Goal: Find specific page/section: Find specific page/section

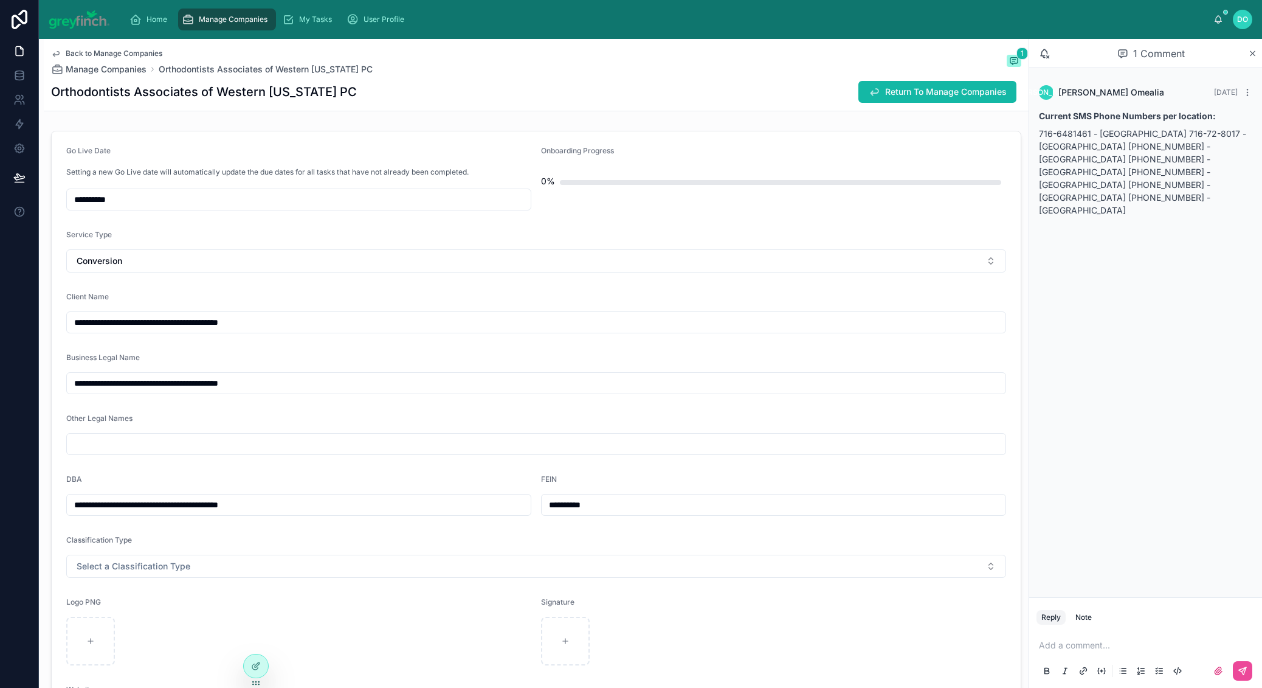
scroll to position [2282, 0]
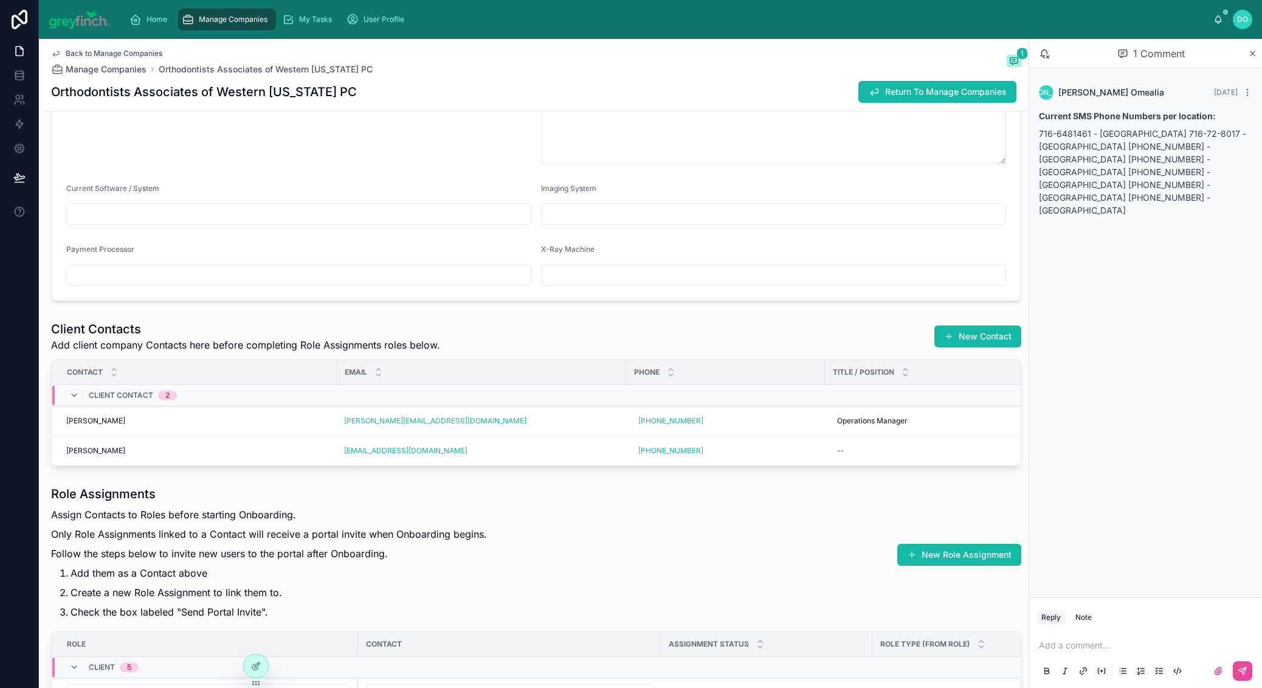
click at [217, 19] on span "Manage Companies" at bounding box center [233, 20] width 69 height 10
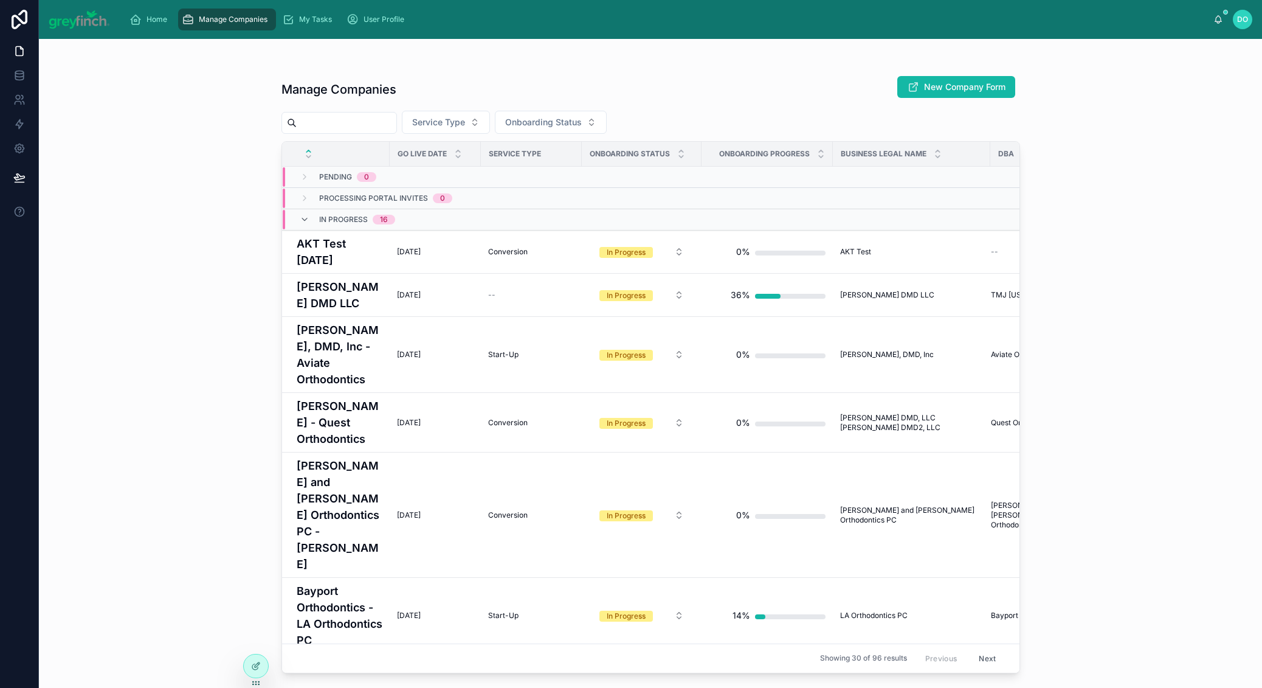
click at [379, 120] on input "text" at bounding box center [347, 122] width 100 height 17
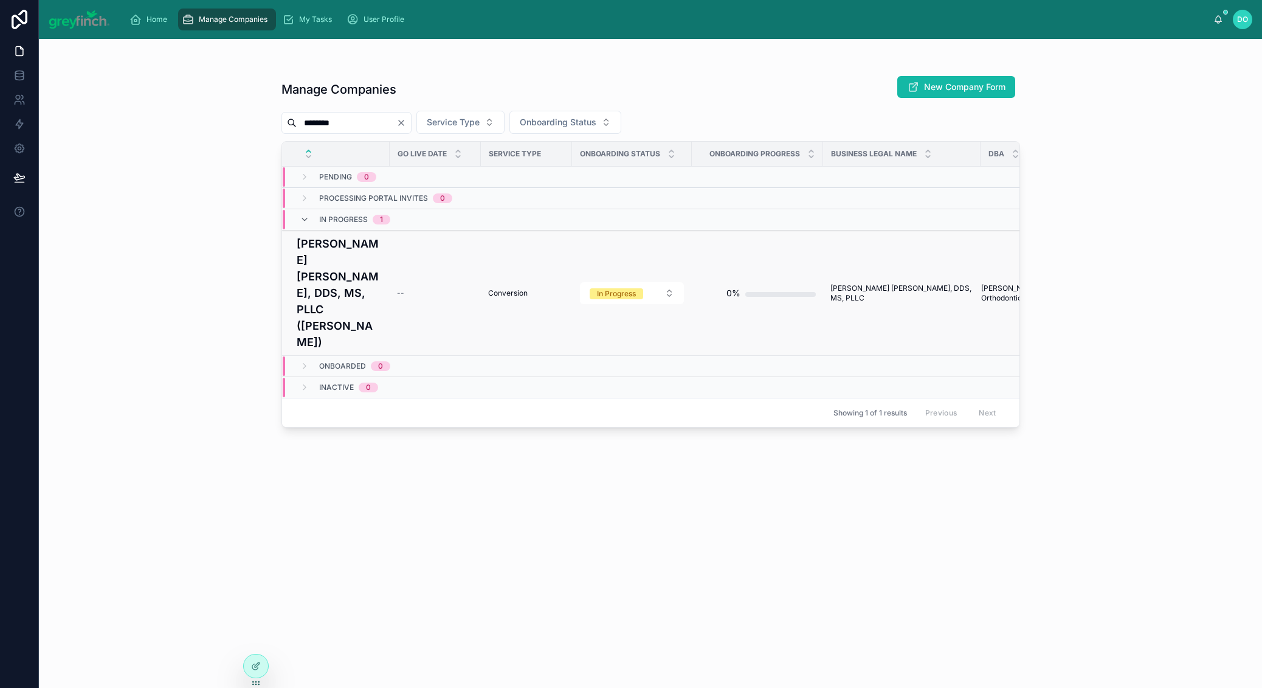
type input "********"
click at [344, 300] on h4 "[PERSON_NAME] [PERSON_NAME], DDS, MS, PLLC ([PERSON_NAME])" at bounding box center [340, 292] width 86 height 115
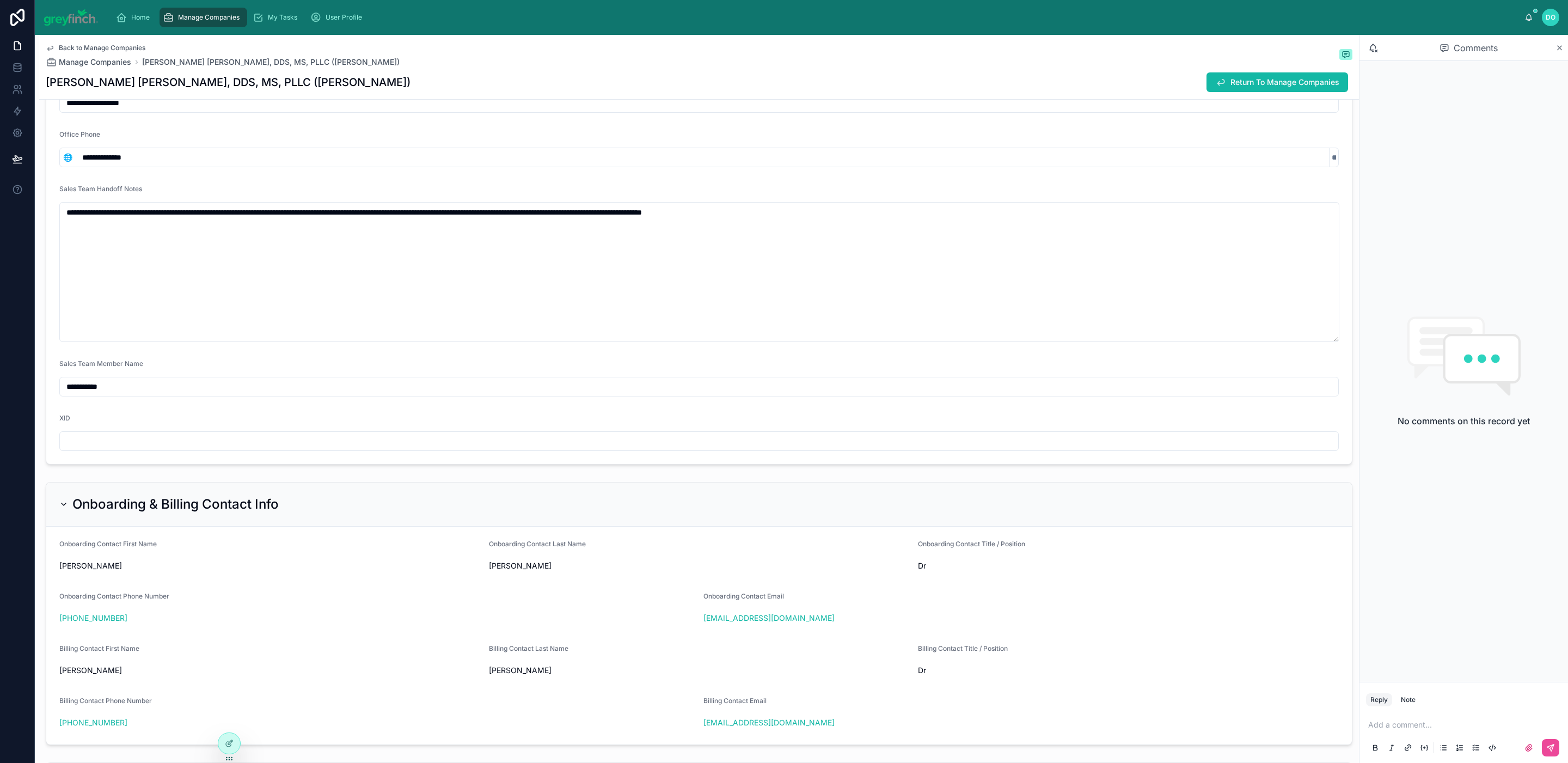
scroll to position [537, 0]
